Goal: Task Accomplishment & Management: Complete application form

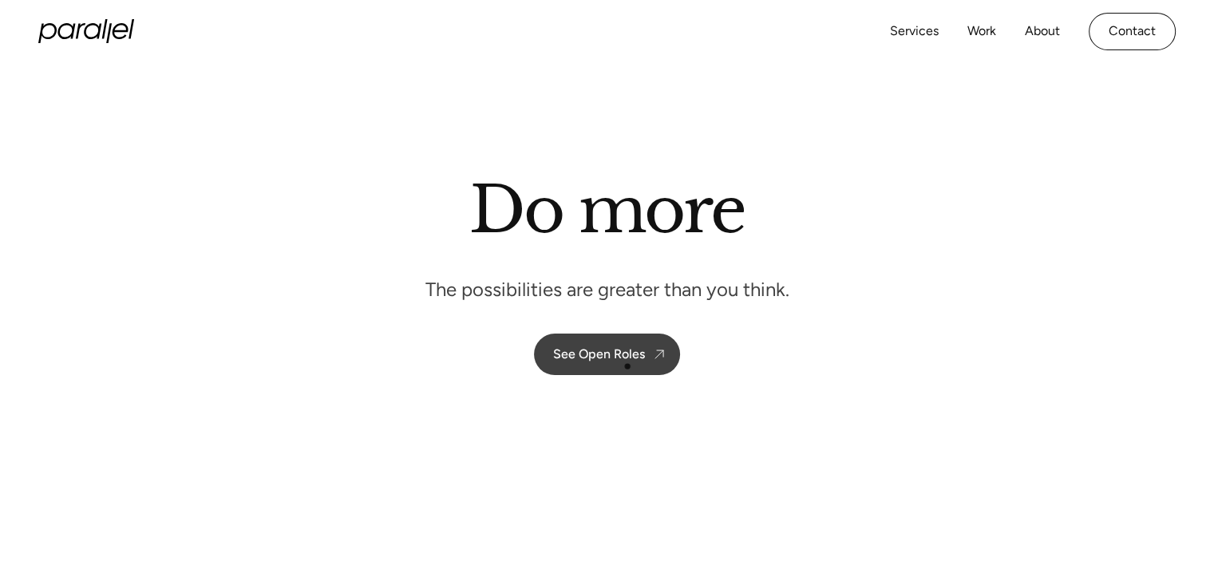
click at [627, 366] on link "See Open Roles" at bounding box center [607, 355] width 146 height 42
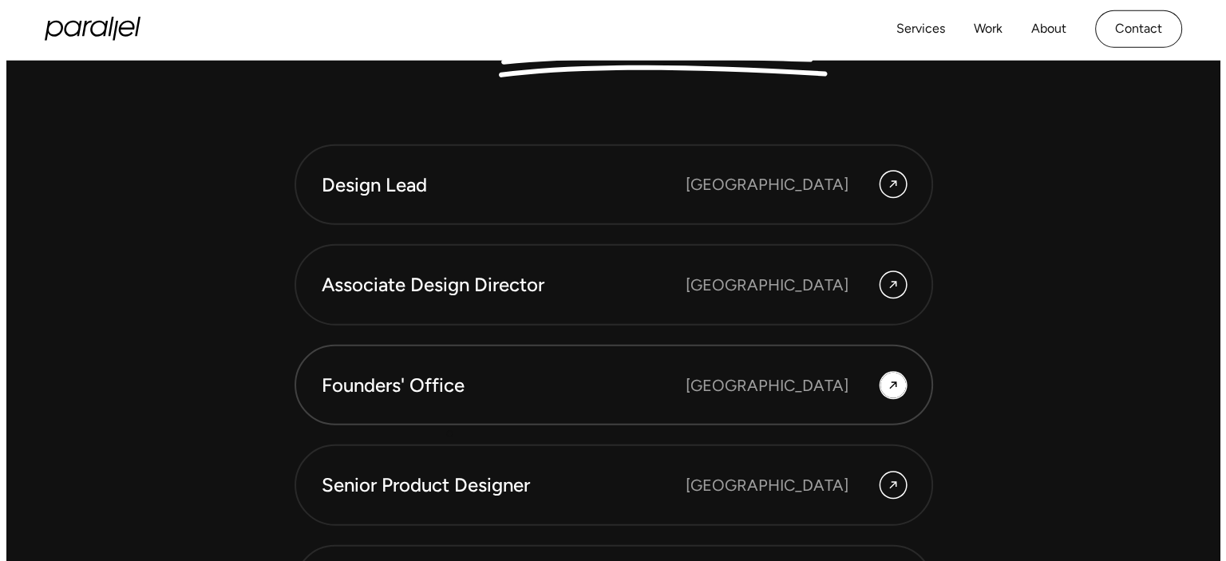
scroll to position [4304, 0]
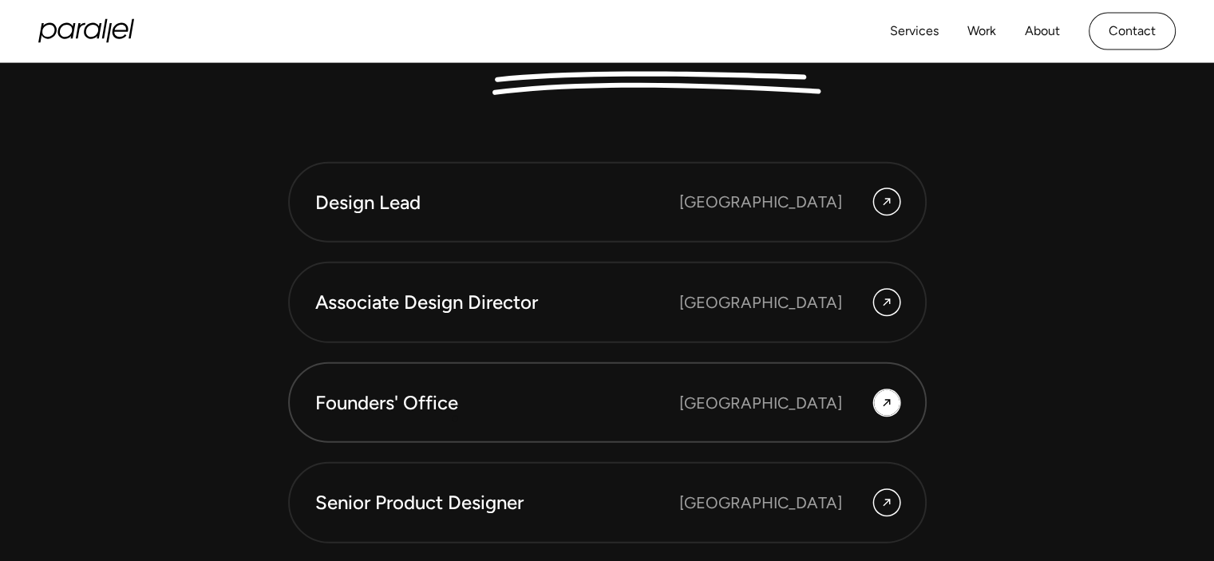
click at [455, 418] on link "Founders' Office [GEOGRAPHIC_DATA]" at bounding box center [607, 402] width 639 height 81
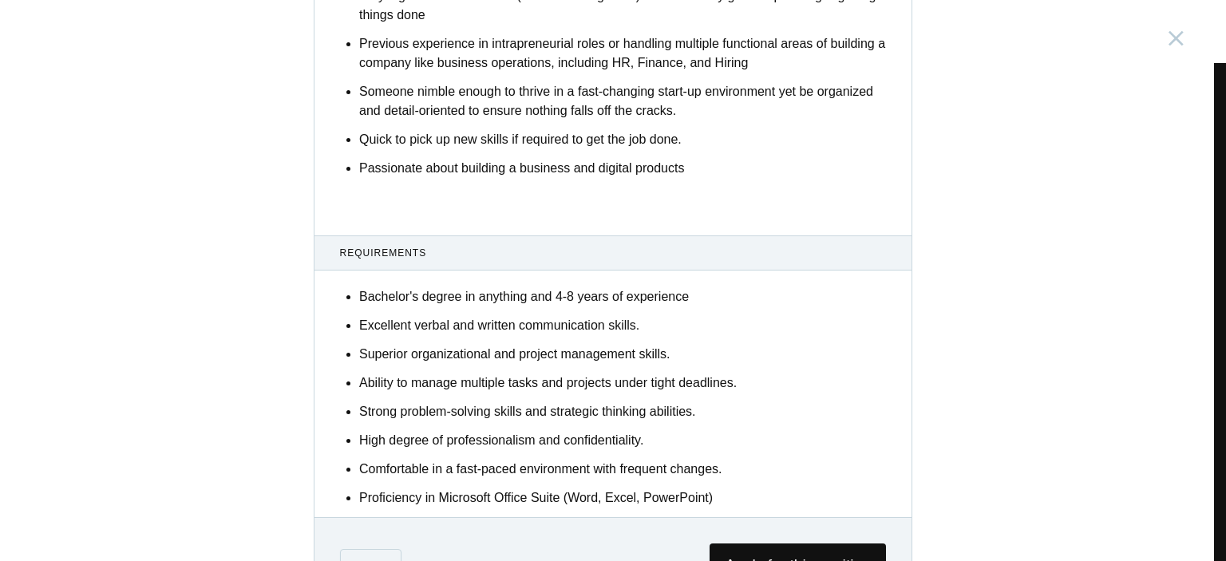
scroll to position [963, 0]
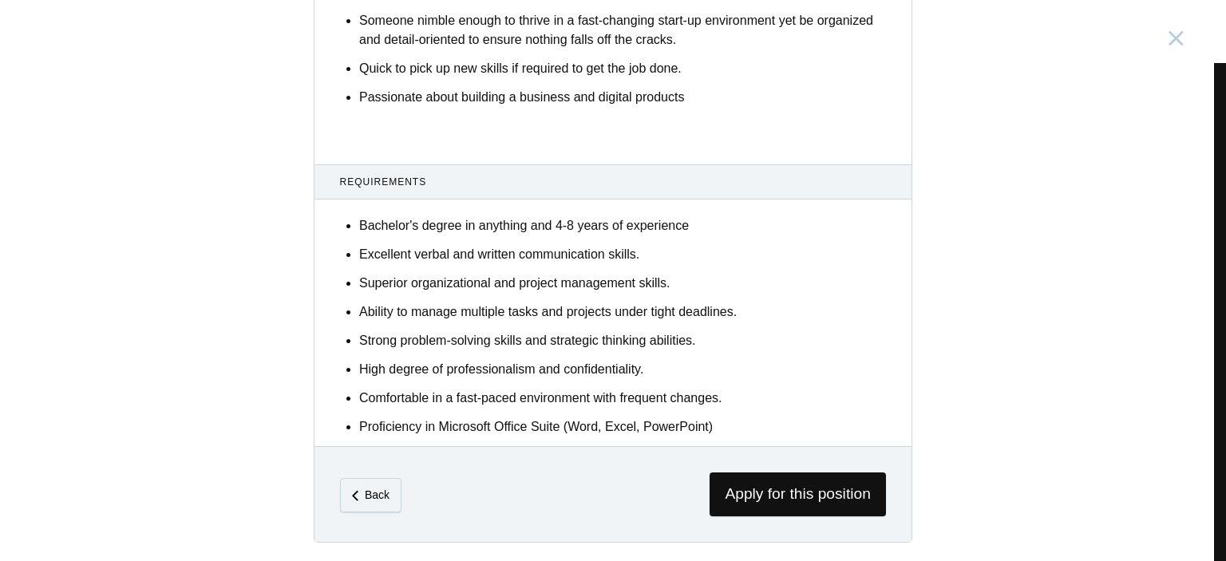
click at [734, 520] on div "Back Apply for this position" at bounding box center [612, 494] width 597 height 96
click at [745, 475] on span "Apply for this position" at bounding box center [798, 495] width 176 height 44
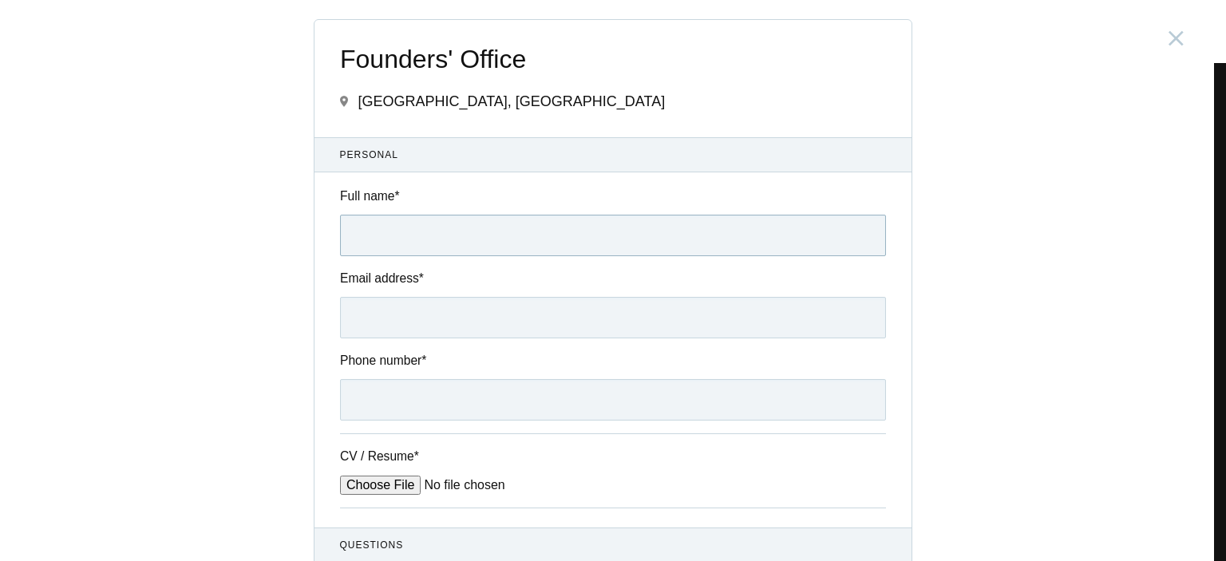
click at [568, 240] on input "Full name *" at bounding box center [613, 236] width 546 height 42
type input "[PERSON_NAME]"
type input "[EMAIL_ADDRESS][DOMAIN_NAME]"
click at [463, 394] on input "Phone number *" at bounding box center [613, 400] width 546 height 42
type input "8197622423"
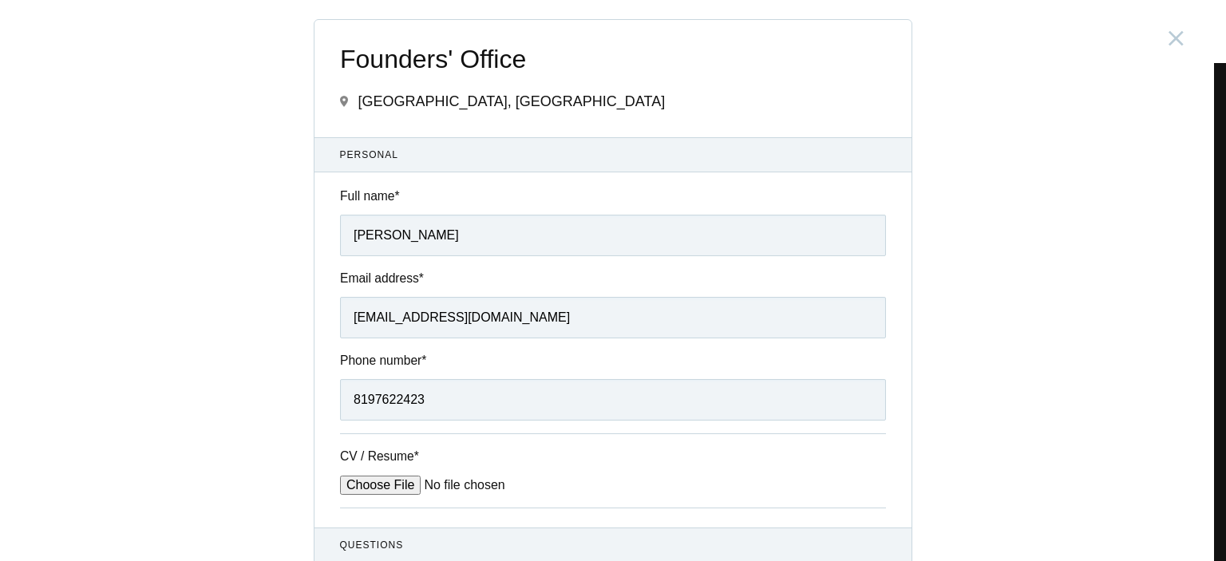
click at [382, 490] on input "CV / Resume *" at bounding box center [461, 485] width 242 height 19
type input "C:\fakepath\Antora_Chattopadhyay_Founder's officeResume.docx.pdf"
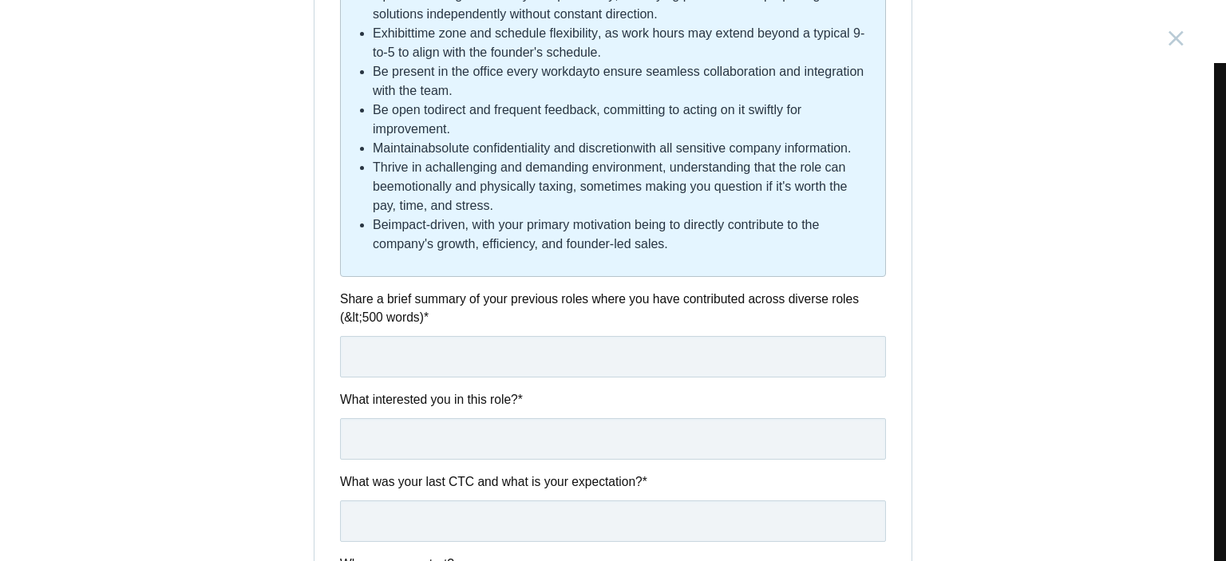
scroll to position [946, 0]
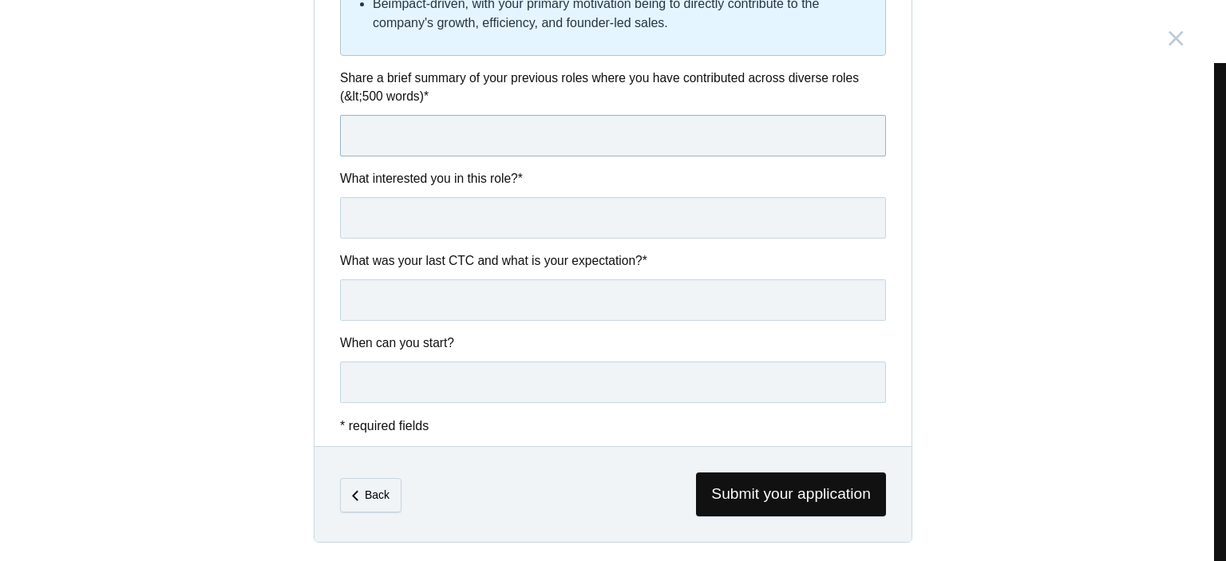
click at [492, 130] on input "text" at bounding box center [613, 136] width 546 height 42
click at [501, 69] on label "Share a brief summary of your previous roles where you have contributed across …" at bounding box center [613, 88] width 546 height 38
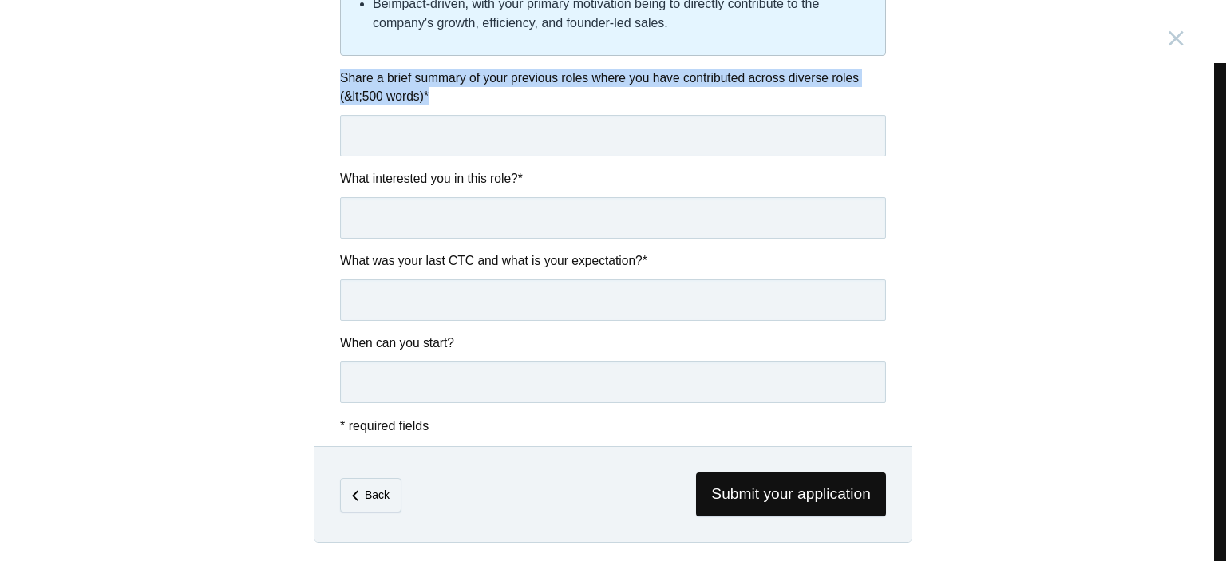
click at [501, 69] on label "Share a brief summary of your previous roles where you have contributed across …" at bounding box center [613, 88] width 546 height 38
copy div "Share a brief summary of your previous roles where you have contributed across …"
